Goal: Obtain resource: Download file/media

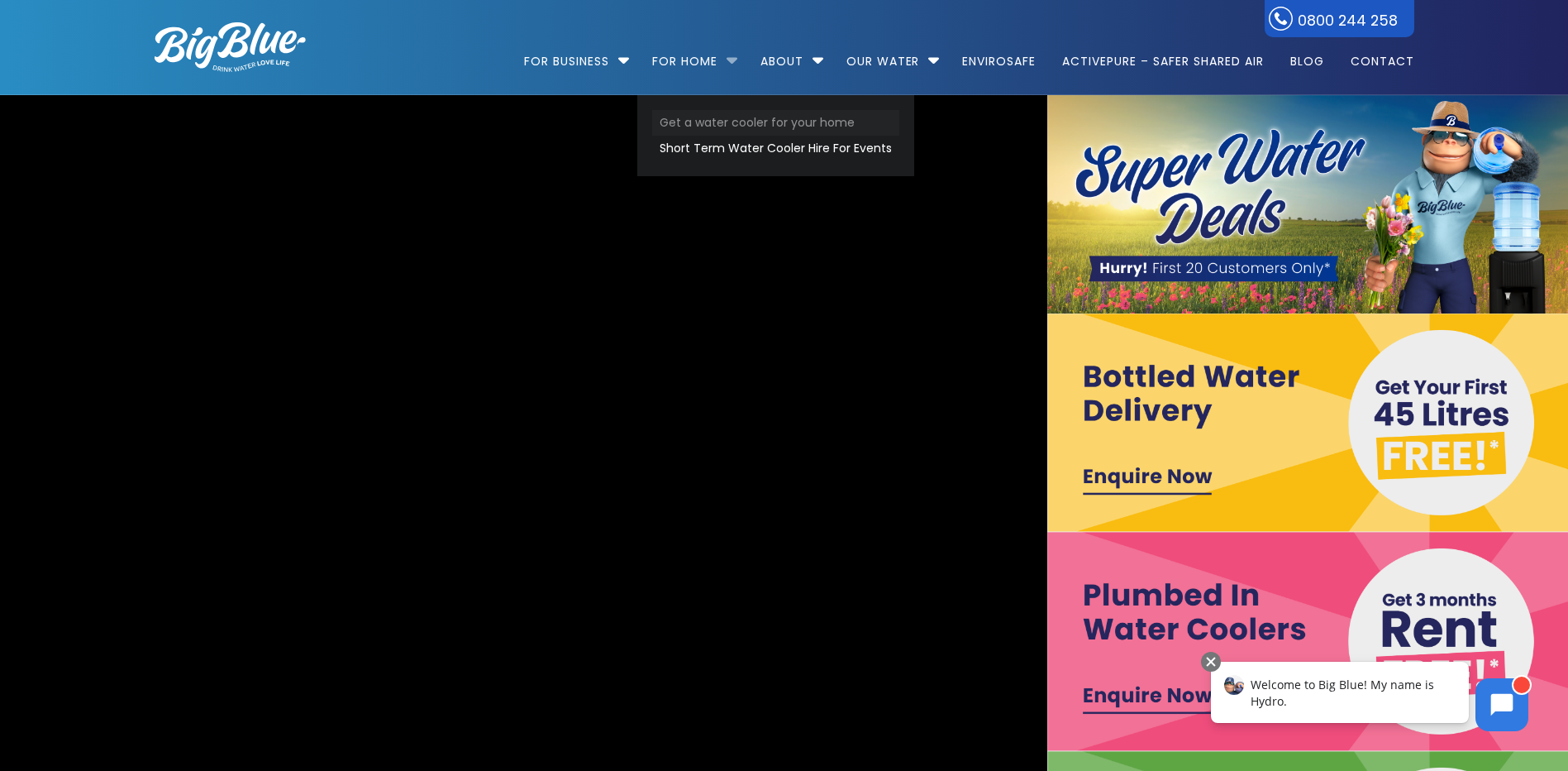
click at [723, 116] on link "Get a water cooler for your home" at bounding box center [776, 123] width 247 height 26
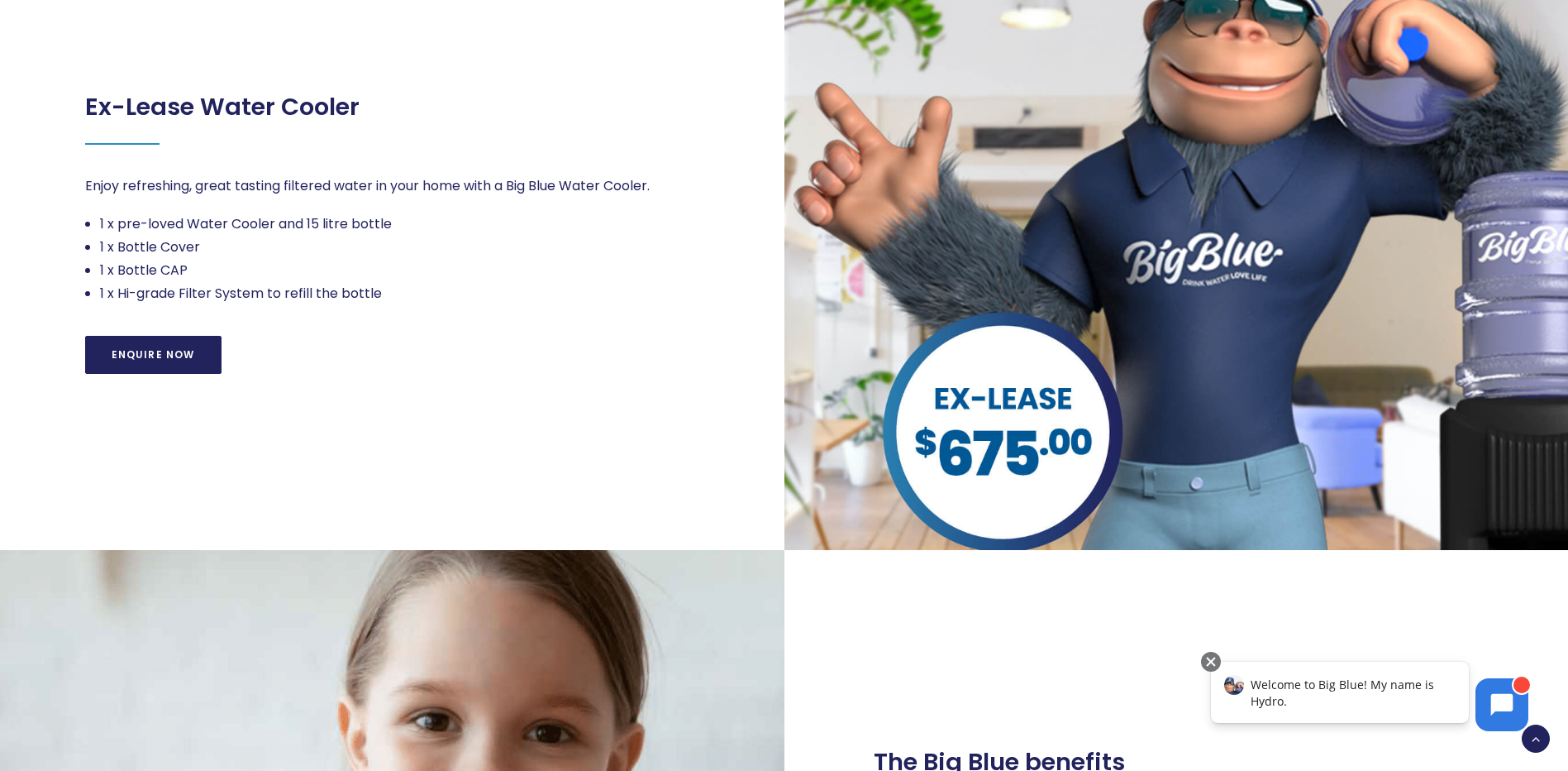
scroll to position [1737, 0]
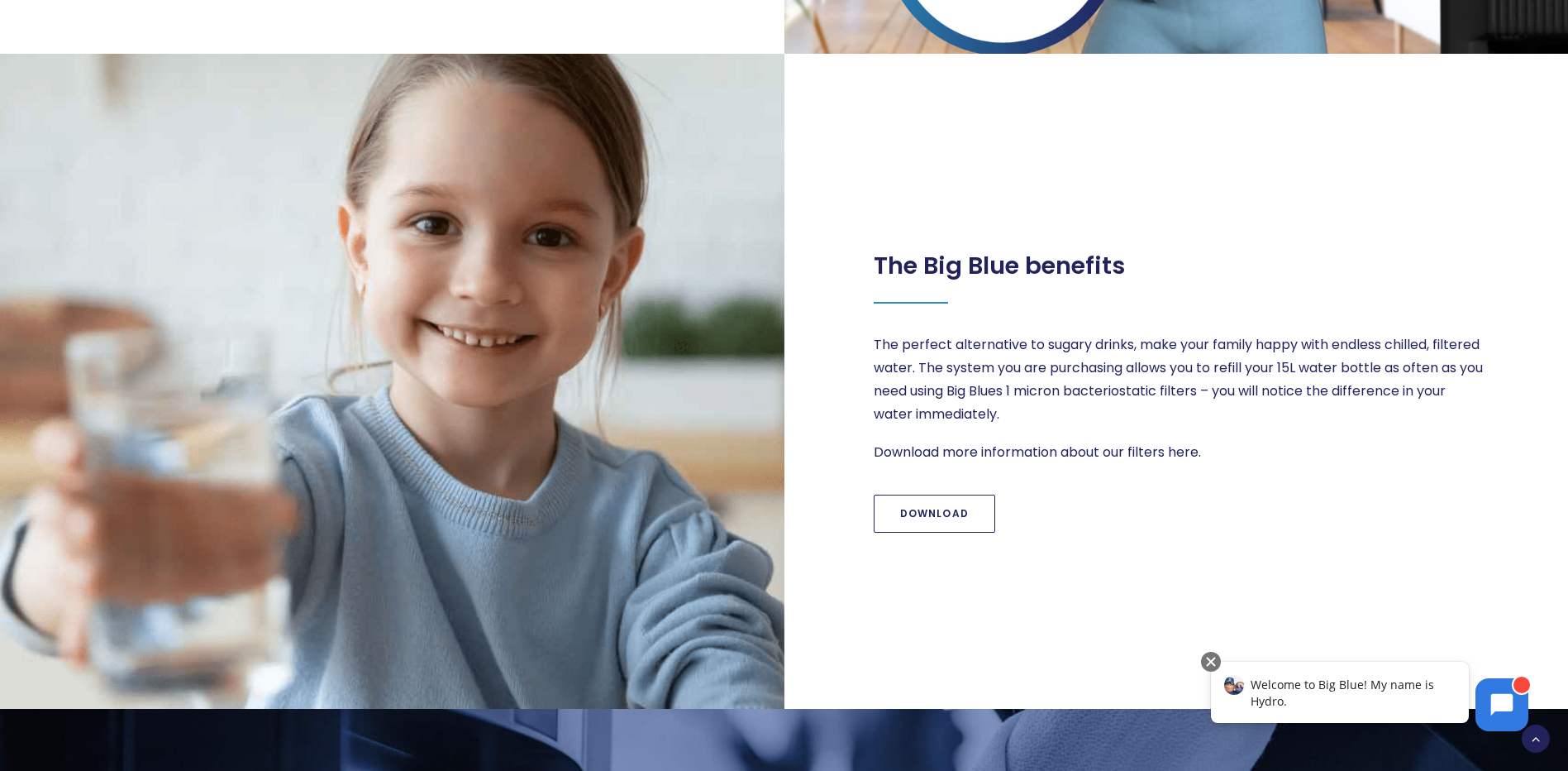
click at [970, 507] on link "Download" at bounding box center [936, 513] width 123 height 38
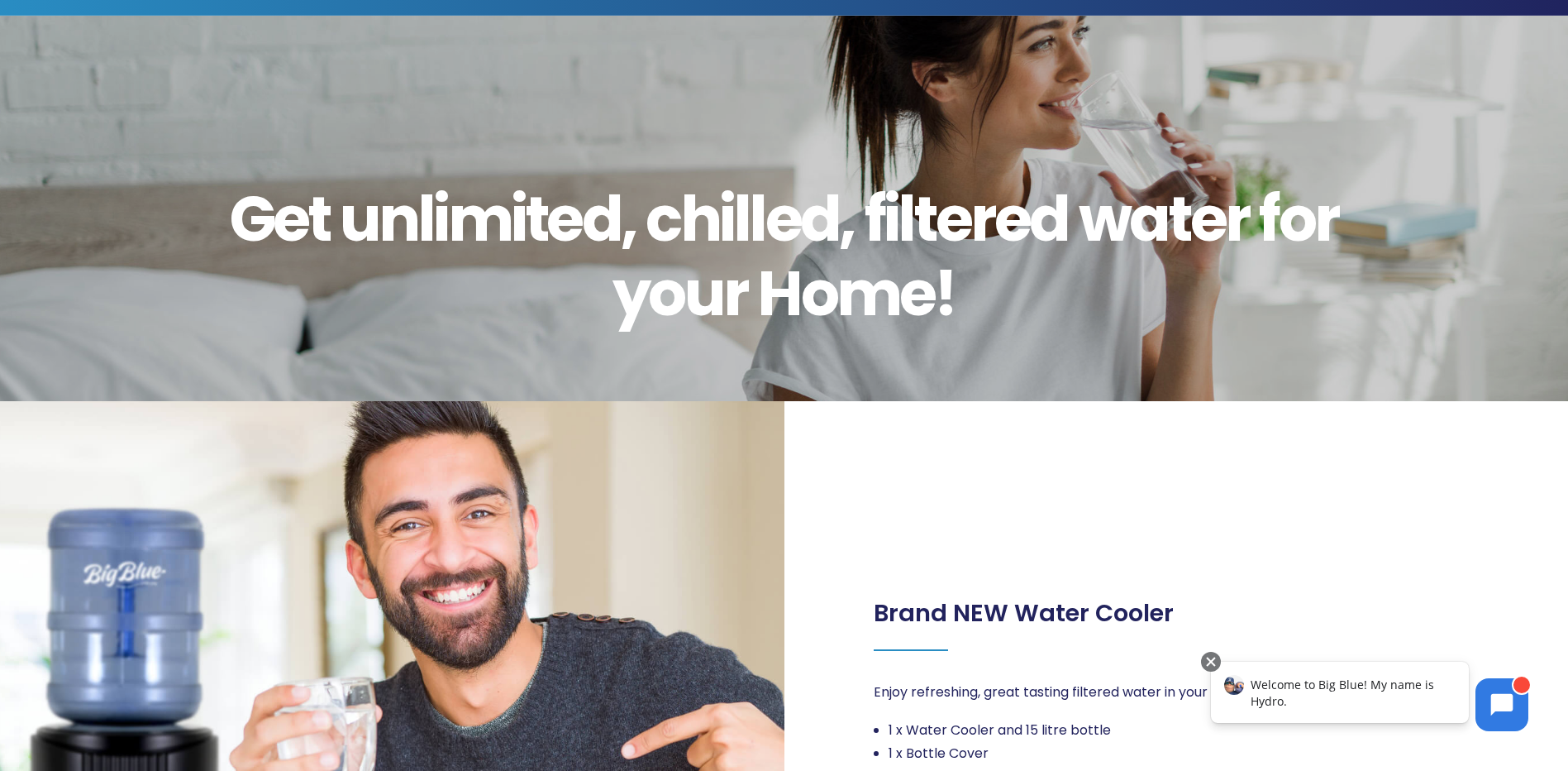
scroll to position [0, 0]
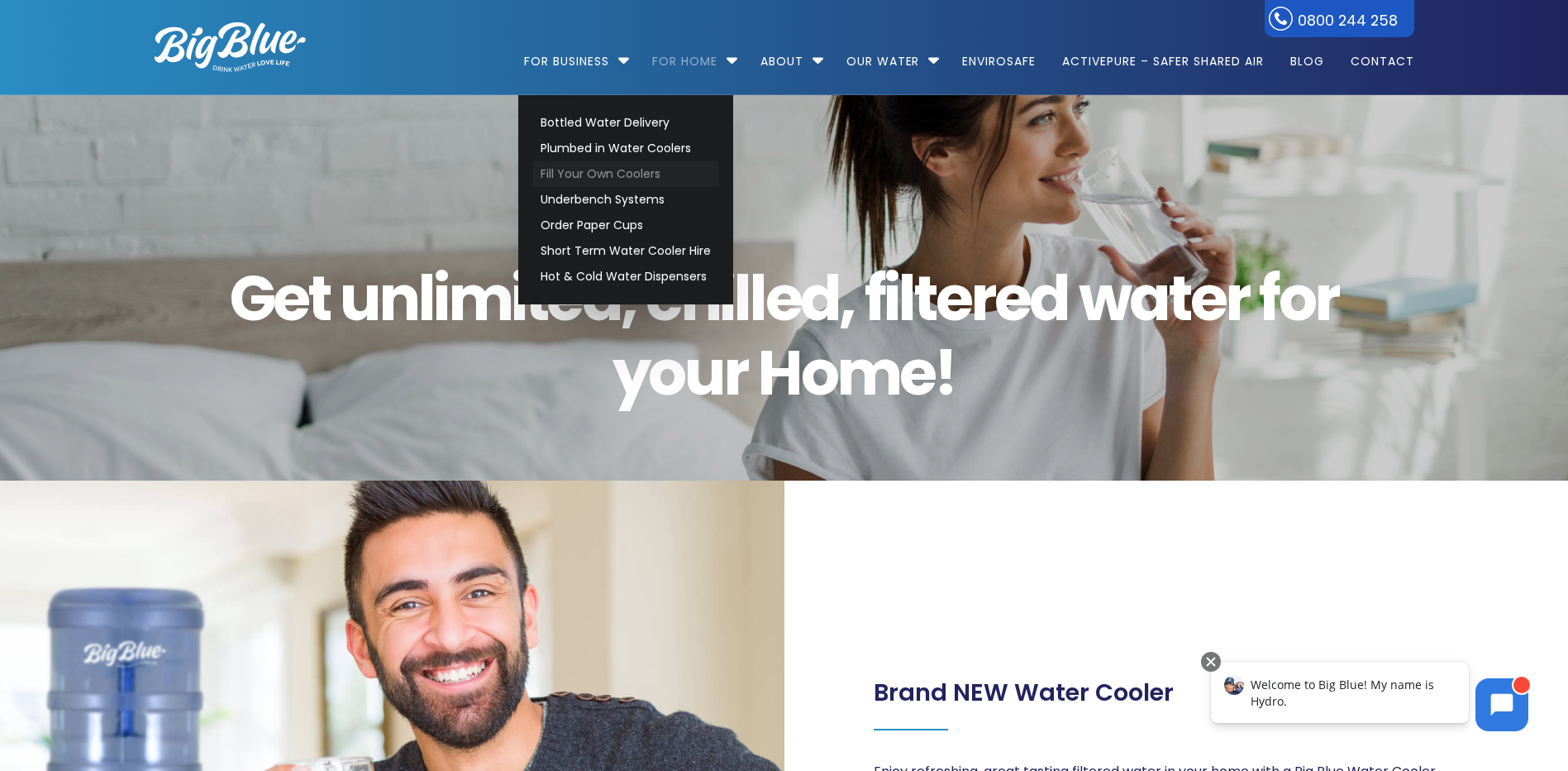
drag, startPoint x: 585, startPoint y: 169, endPoint x: 999, endPoint y: 190, distance: 414.5
click at [585, 169] on link "Fill Your Own Coolers" at bounding box center [625, 174] width 185 height 26
